Goal: Information Seeking & Learning: Learn about a topic

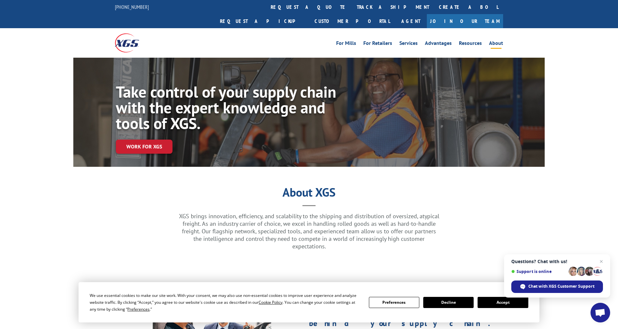
click at [386, 305] on button "Preferences" at bounding box center [394, 302] width 50 height 11
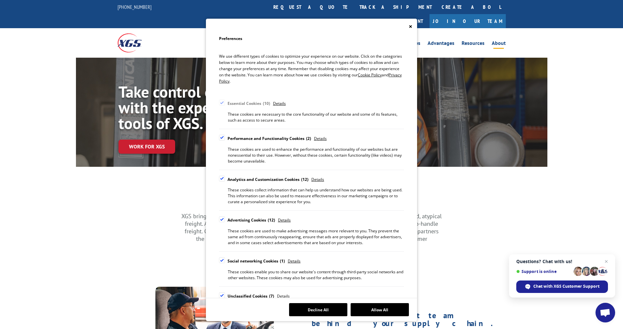
click at [223, 138] on div "Cookie Consent Preferences" at bounding box center [222, 138] width 6 height 6
click at [0, 0] on input "Performance and Functionality Cookies 2" at bounding box center [0, 0] width 0 height 0
click at [223, 179] on div "Cookie Consent Preferences" at bounding box center [222, 178] width 6 height 6
click at [0, 0] on input "Analytics and Customization Cookies 12" at bounding box center [0, 0] width 0 height 0
click at [220, 221] on div "Cookie Consent Preferences" at bounding box center [222, 219] width 6 height 6
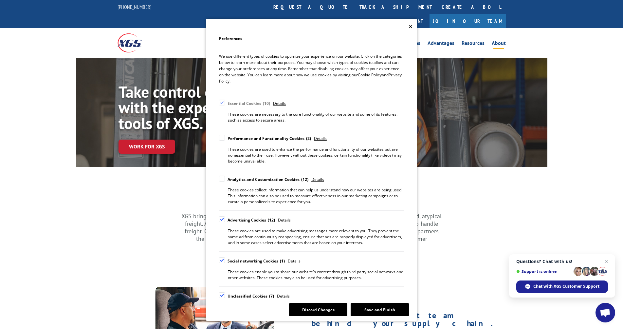
click at [0, 0] on input "Advertising Cookies 12" at bounding box center [0, 0] width 0 height 0
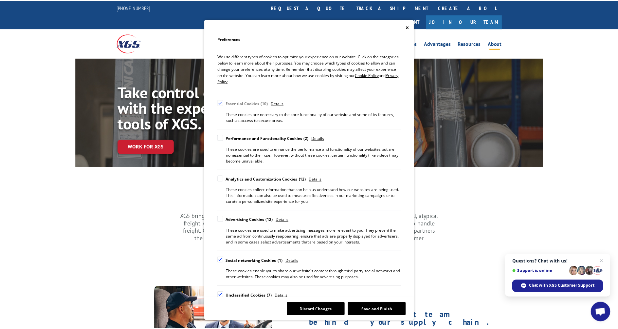
scroll to position [24, 0]
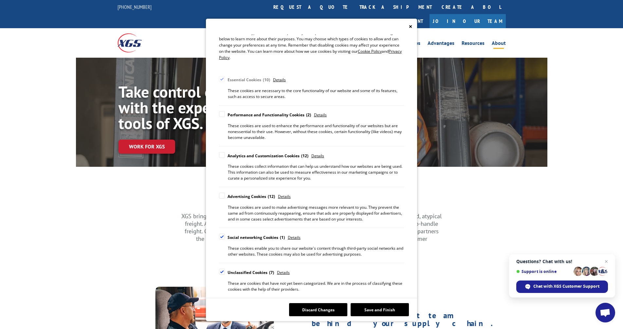
click at [224, 237] on div "Cookie Consent Preferences" at bounding box center [222, 236] width 6 height 6
click at [0, 0] on input "Social networking Cookies 1" at bounding box center [0, 0] width 0 height 0
click at [222, 270] on div "Cookie Consent Preferences" at bounding box center [222, 271] width 6 height 6
click at [0, 0] on input "Unclassified Cookies 7" at bounding box center [0, 0] width 0 height 0
click at [370, 310] on button "Save and Finish" at bounding box center [380, 309] width 58 height 13
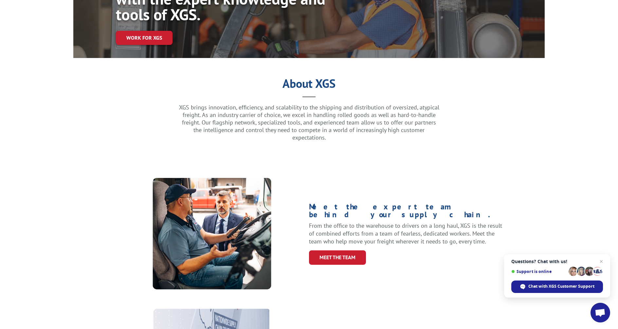
scroll to position [65, 0]
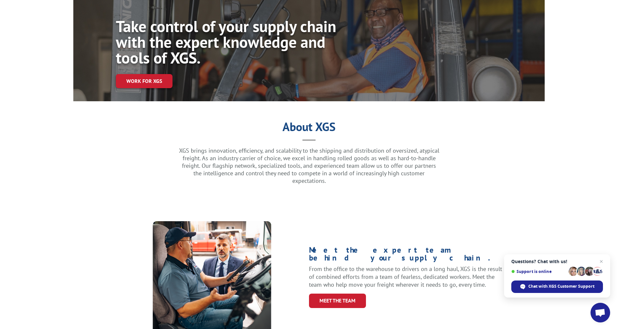
click at [253, 150] on p "XGS brings innovation, efficiency, and scalability to the shipping and distribu…" at bounding box center [309, 166] width 262 height 38
click at [310, 151] on p "XGS brings innovation, efficiency, and scalability to the shipping and distribu…" at bounding box center [309, 166] width 262 height 38
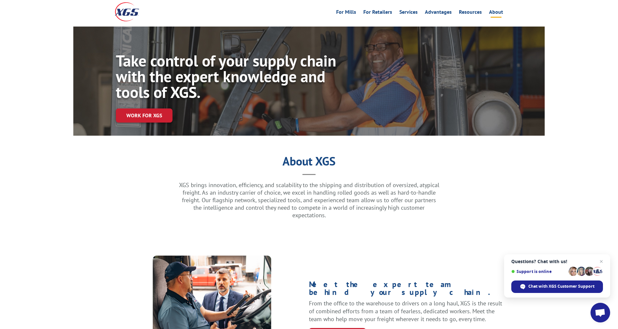
scroll to position [0, 0]
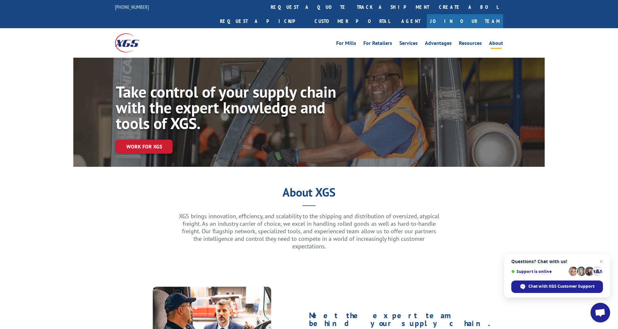
click at [243, 217] on p "XGS brings innovation, efficiency, and scalability to the shipping and distribu…" at bounding box center [309, 231] width 262 height 38
click at [304, 212] on p "XGS brings innovation, efficiency, and scalability to the shipping and distribu…" at bounding box center [309, 231] width 262 height 38
click at [237, 212] on p "XGS brings innovation, efficiency, and scalability to the shipping and distribu…" at bounding box center [309, 231] width 262 height 38
